Goal: Task Accomplishment & Management: Manage account settings

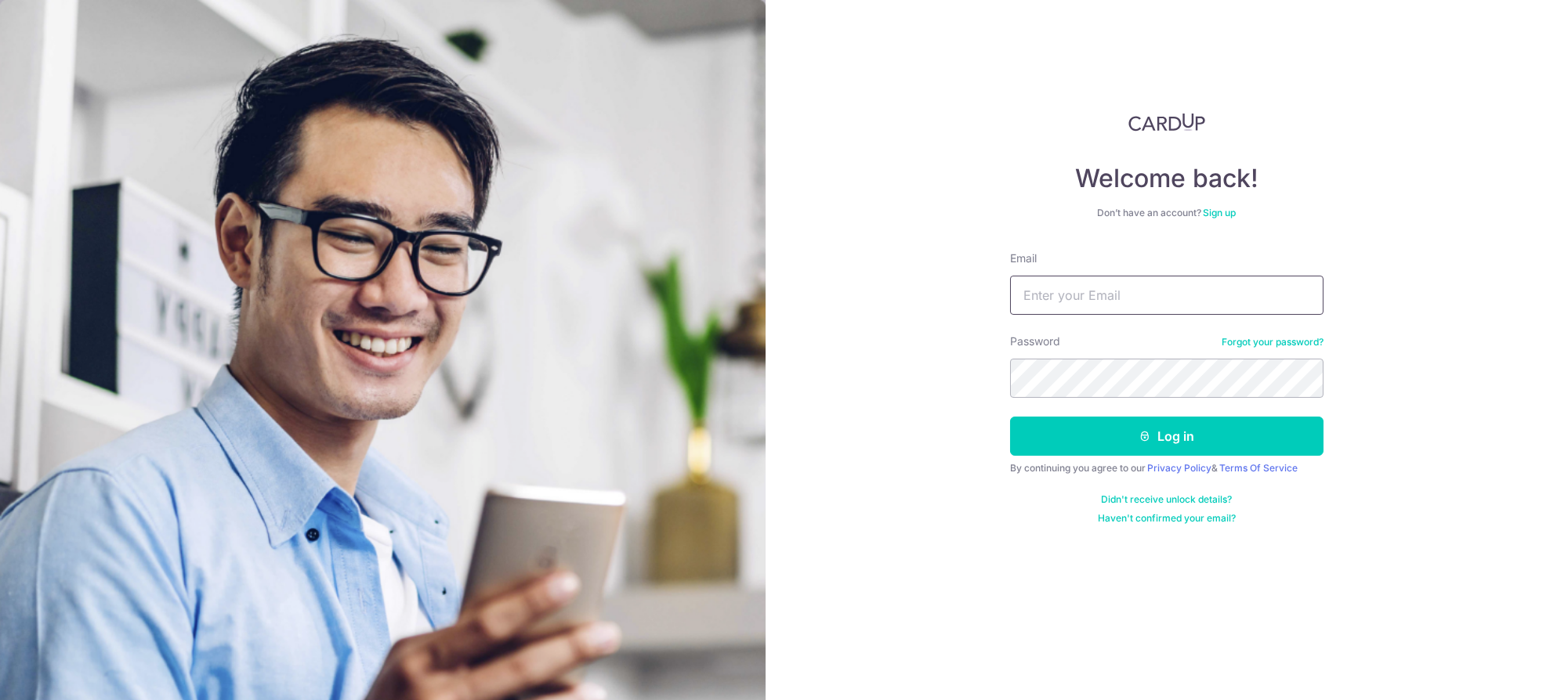
drag, startPoint x: 1173, startPoint y: 302, endPoint x: 1170, endPoint y: 313, distance: 11.4
click at [1173, 301] on input "Email" at bounding box center [1167, 295] width 314 height 39
click at [1140, 292] on input "msngsherlyn@gmail.com" at bounding box center [1167, 295] width 314 height 39
type input "[EMAIL_ADDRESS][DOMAIN_NAME]"
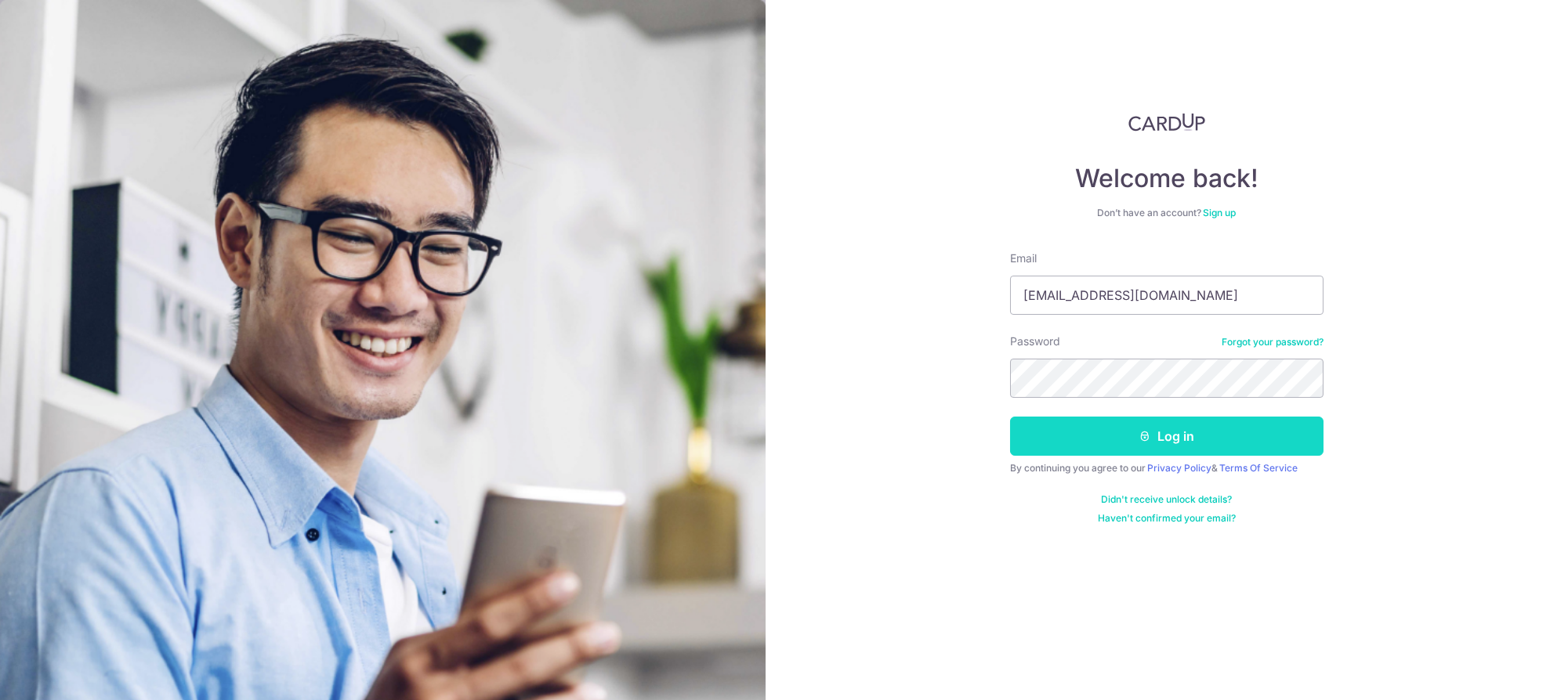
click at [1171, 438] on button "Log in" at bounding box center [1167, 435] width 314 height 39
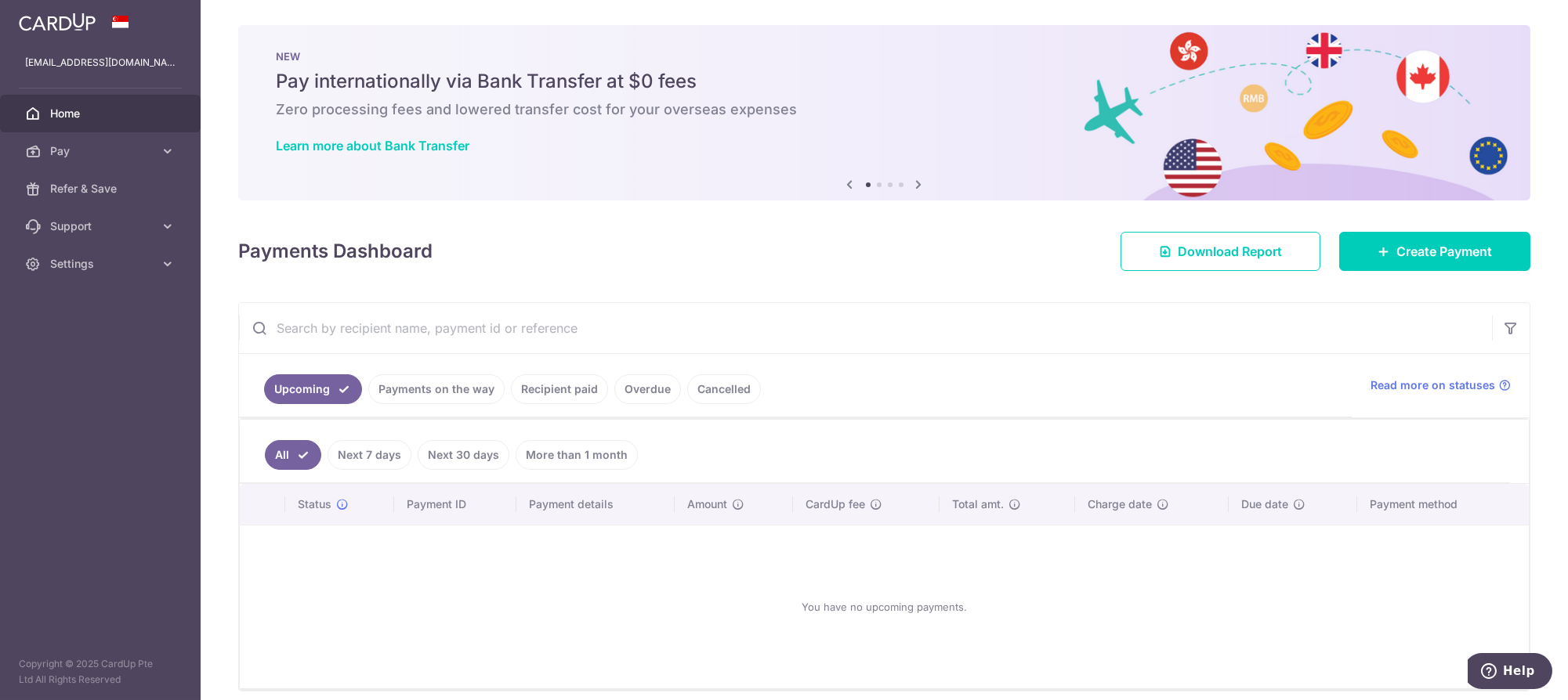
click at [944, 189] on img at bounding box center [884, 113] width 1292 height 175
click at [538, 384] on link "Recipient paid" at bounding box center [559, 389] width 97 height 30
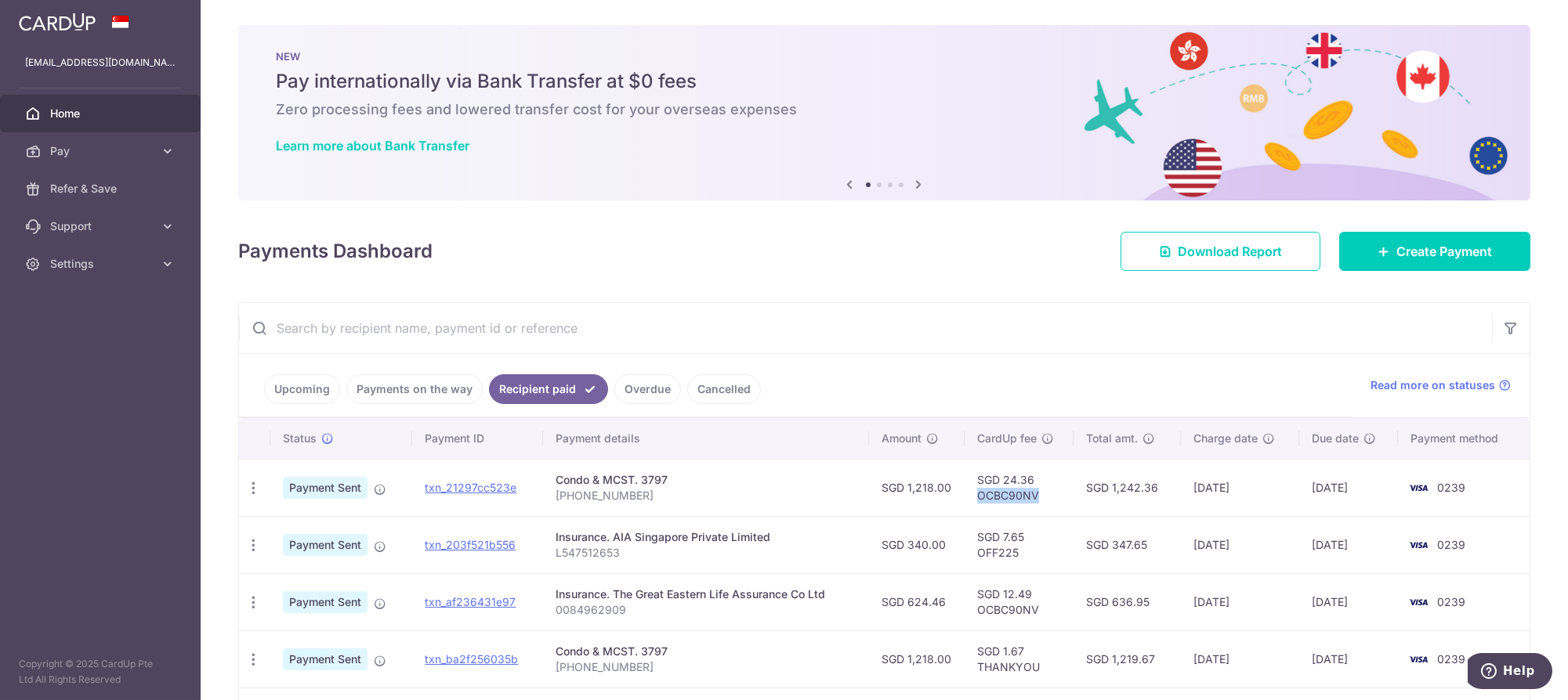
drag, startPoint x: 1035, startPoint y: 495, endPoint x: 973, endPoint y: 499, distance: 62.1
click at [973, 499] on td "SGD 24.36 OCBC90NV" at bounding box center [1020, 487] width 109 height 57
copy td "OCBC90NV"
